Goal: Find specific page/section: Find specific page/section

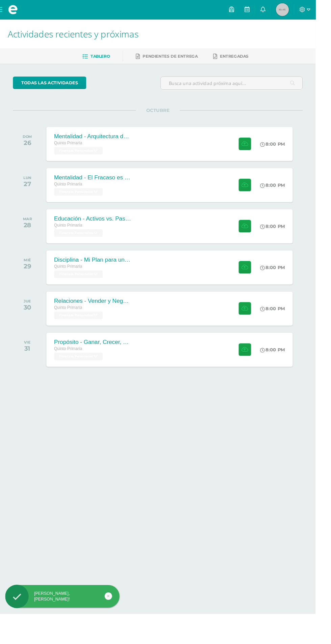
click at [245, 10] on icon at bounding box center [242, 10] width 5 height 6
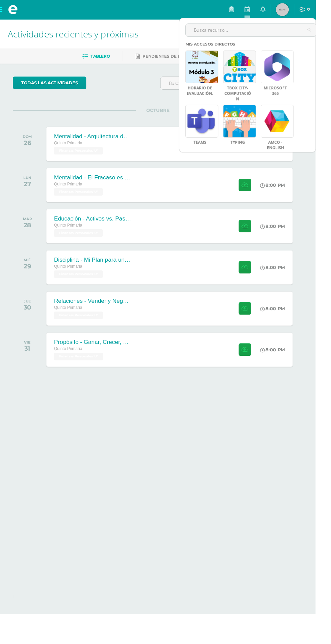
click at [216, 33] on input "text" at bounding box center [263, 31] width 137 height 13
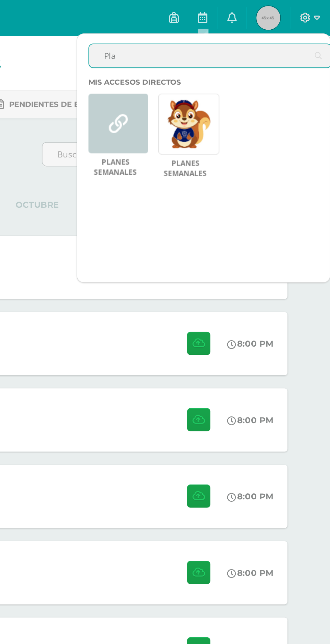
type input "Pla"
click at [259, 77] on link at bounding box center [251, 70] width 34 height 34
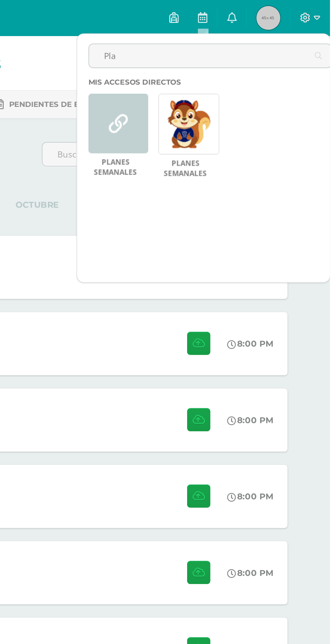
click at [245, 11] on icon at bounding box center [242, 10] width 5 height 6
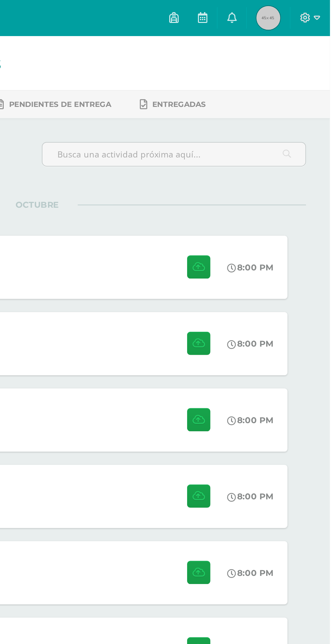
click at [283, 10] on link at bounding box center [275, 10] width 16 height 20
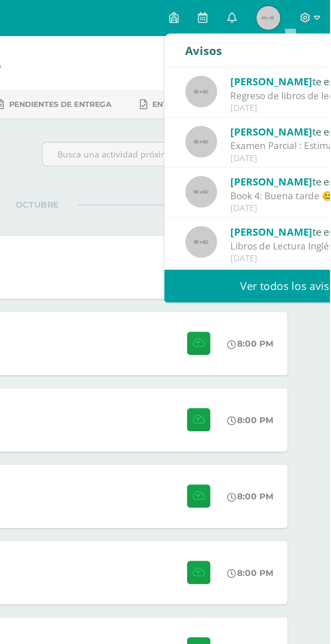
click at [278, 10] on icon at bounding box center [275, 10] width 5 height 6
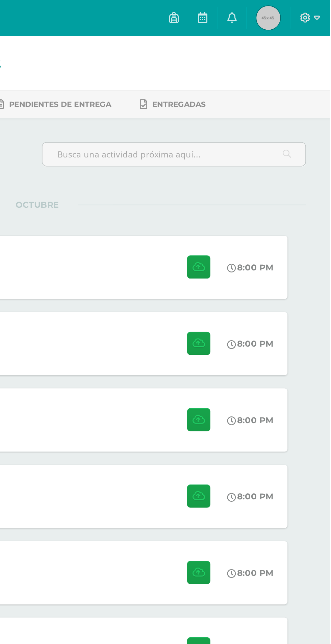
click at [283, 10] on link at bounding box center [275, 10] width 16 height 20
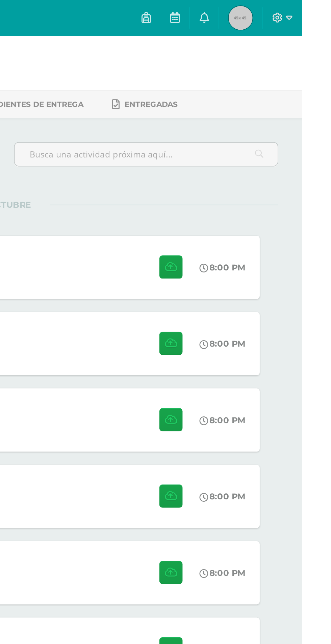
click at [251, 10] on link at bounding box center [242, 10] width 16 height 20
click at [267, 10] on link at bounding box center [259, 10] width 16 height 20
click at [283, 9] on link at bounding box center [275, 10] width 16 height 20
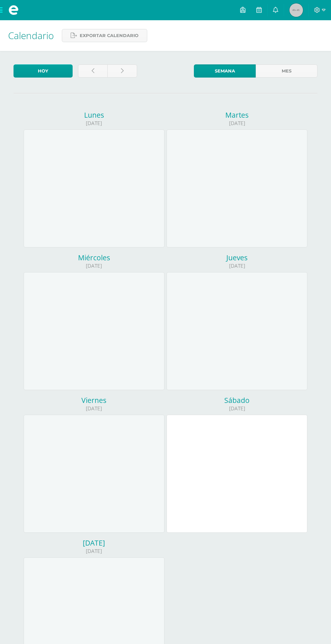
click at [317, 12] on icon at bounding box center [317, 10] width 6 height 6
click at [288, 10] on span "Ángel Gabriel Mi Perfil" at bounding box center [296, 9] width 16 height 13
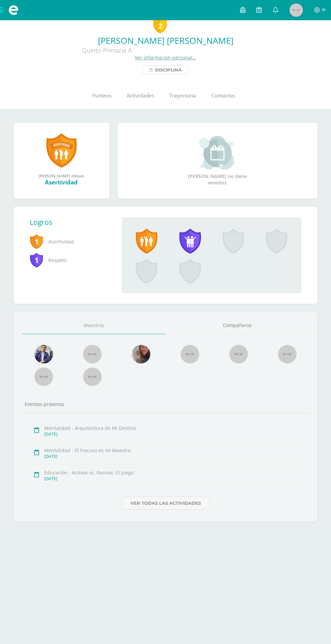
click at [166, 71] on span "Disciplina" at bounding box center [168, 70] width 27 height 8
